Goal: Complete application form

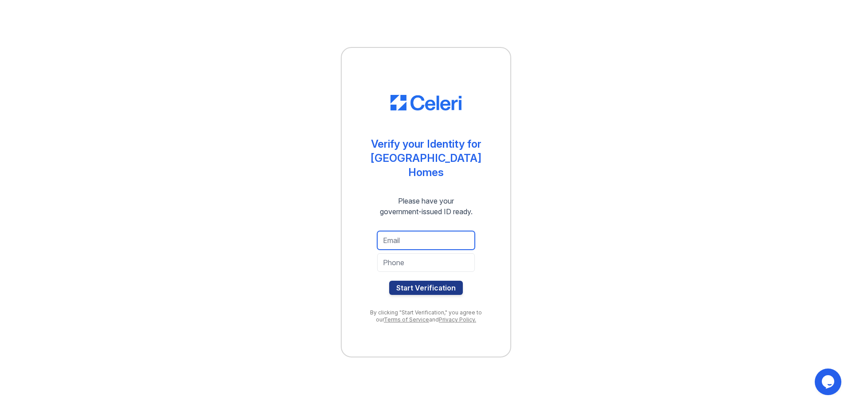
click at [430, 234] on input "email" at bounding box center [426, 240] width 98 height 19
type input "[EMAIL_ADDRESS][DOMAIN_NAME]"
click at [439, 266] on input "tel" at bounding box center [426, 262] width 98 height 19
type input "6829990965"
click at [429, 291] on button "Start Verification" at bounding box center [426, 288] width 74 height 14
